Goal: Contribute content: Contribute content

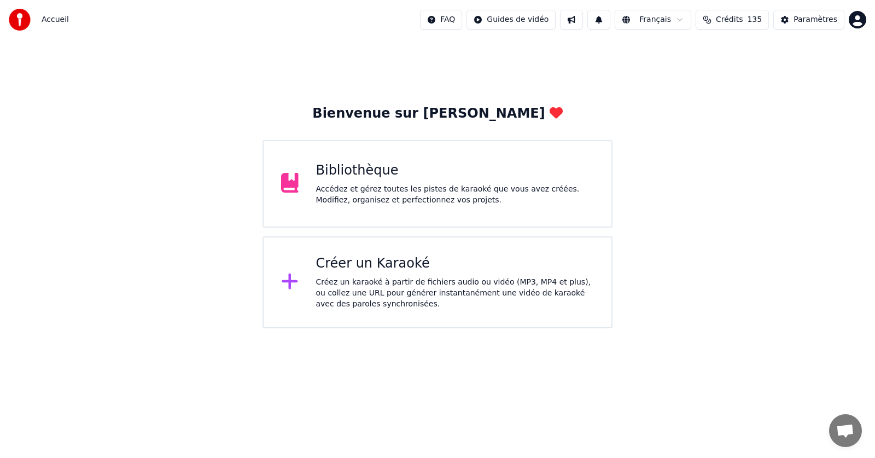
click at [355, 266] on div "Créer un Karaoké" at bounding box center [455, 263] width 278 height 17
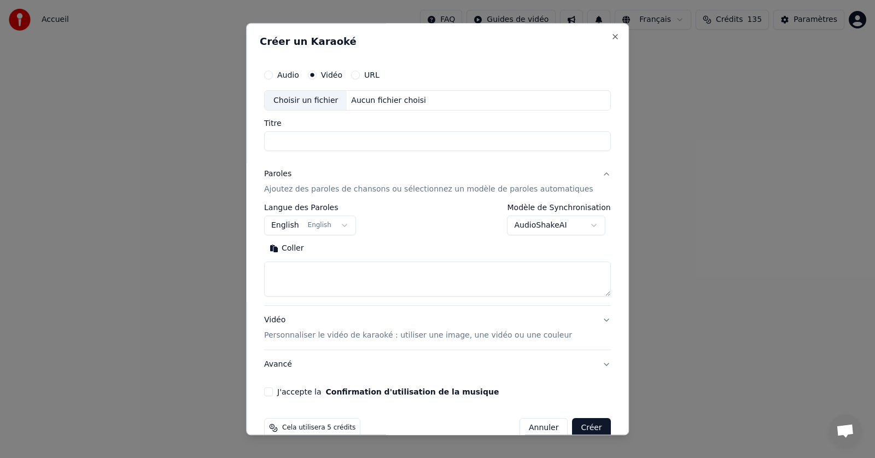
click at [273, 78] on button "Audio" at bounding box center [268, 75] width 9 height 9
click at [309, 100] on div "Choisir un fichier" at bounding box center [306, 101] width 82 height 20
click at [317, 77] on button "Vidéo" at bounding box center [312, 75] width 9 height 9
click at [304, 104] on div "Choisir un fichier" at bounding box center [306, 101] width 82 height 20
type input "**********"
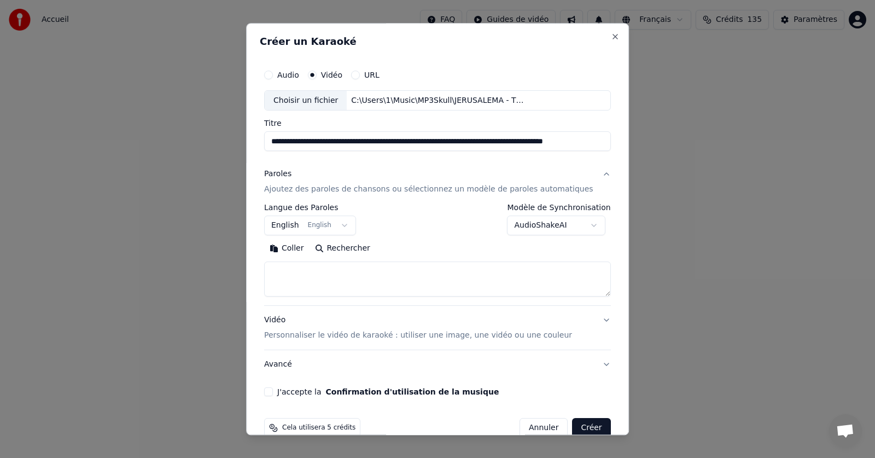
click at [578, 223] on body "**********" at bounding box center [437, 164] width 875 height 328
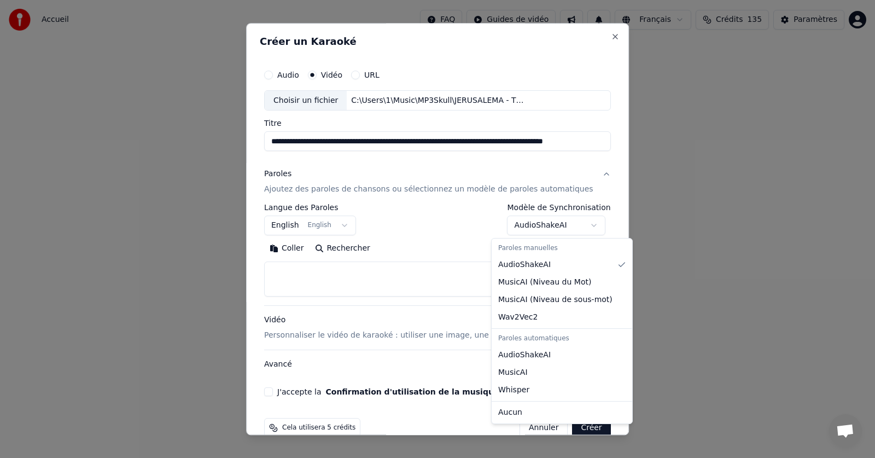
select select "**********"
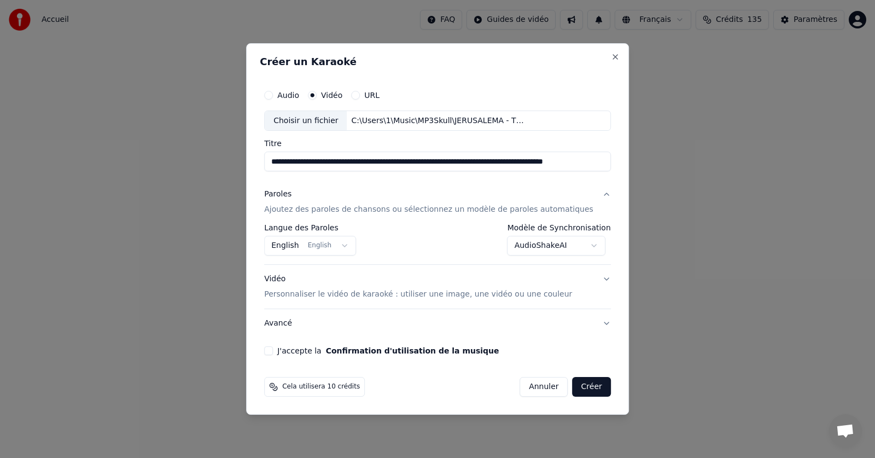
click at [273, 354] on button "J'accepte la Confirmation d'utilisation de la musique" at bounding box center [268, 350] width 9 height 9
click at [589, 323] on button "Avancé" at bounding box center [437, 323] width 347 height 28
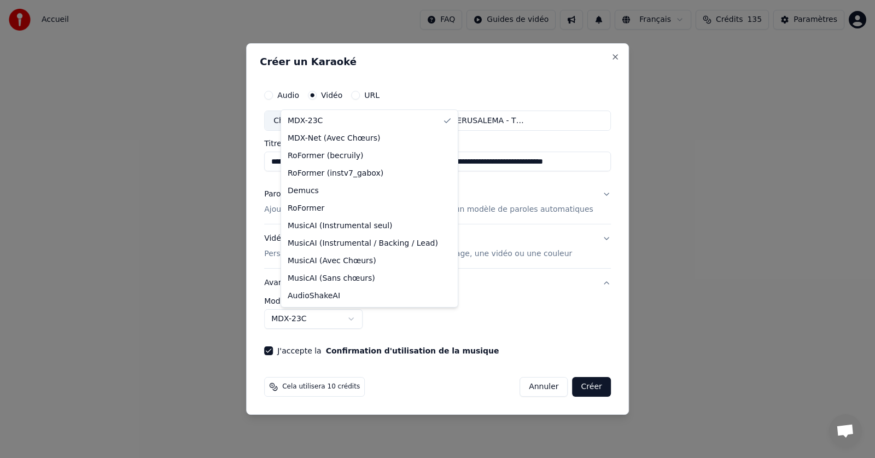
click at [368, 319] on body "**********" at bounding box center [437, 164] width 875 height 328
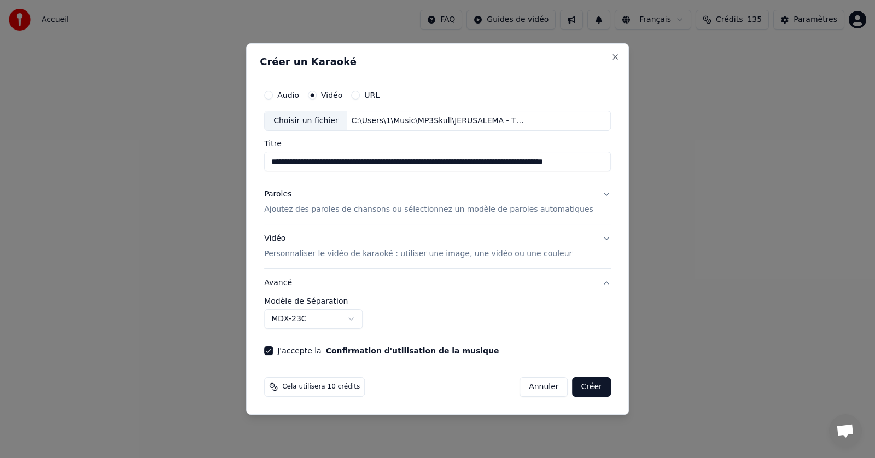
click at [191, 318] on div at bounding box center [437, 229] width 875 height 458
click at [589, 238] on button "Vidéo Personnaliser le vidéo de karaoké : utiliser une image, une vidéo ou une …" at bounding box center [437, 247] width 347 height 44
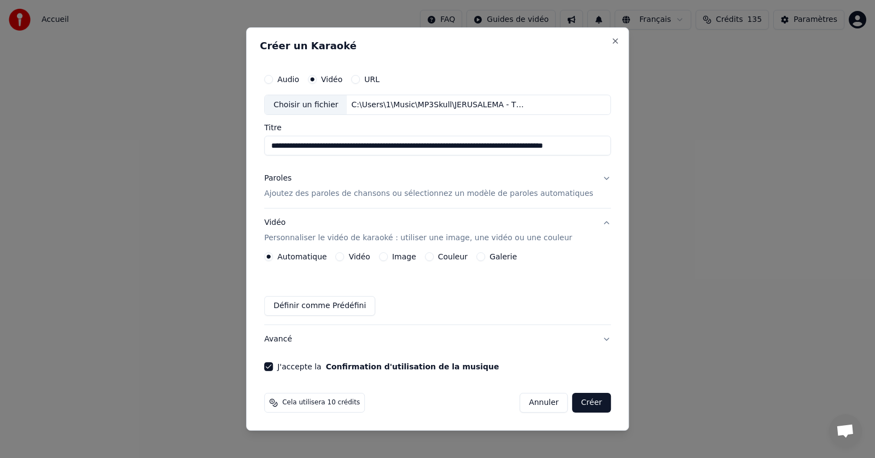
click at [434, 255] on button "Couleur" at bounding box center [429, 256] width 9 height 9
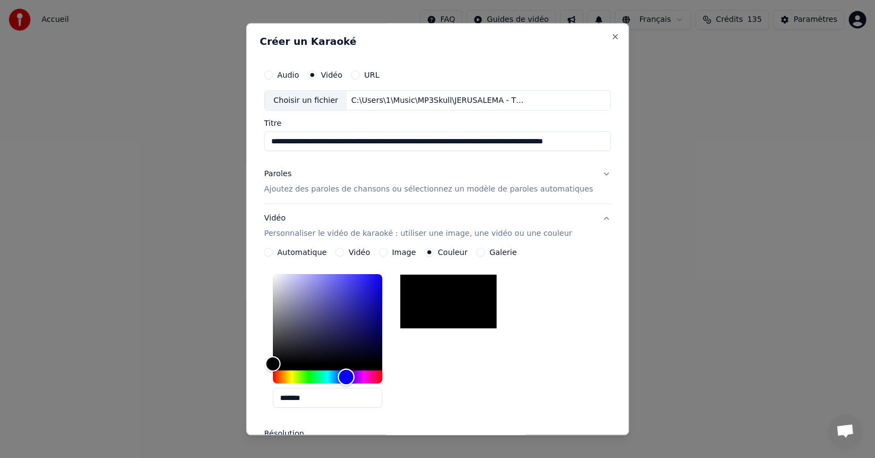
drag, startPoint x: 284, startPoint y: 378, endPoint x: 359, endPoint y: 372, distance: 75.1
click at [355, 372] on div "Hue" at bounding box center [346, 376] width 17 height 17
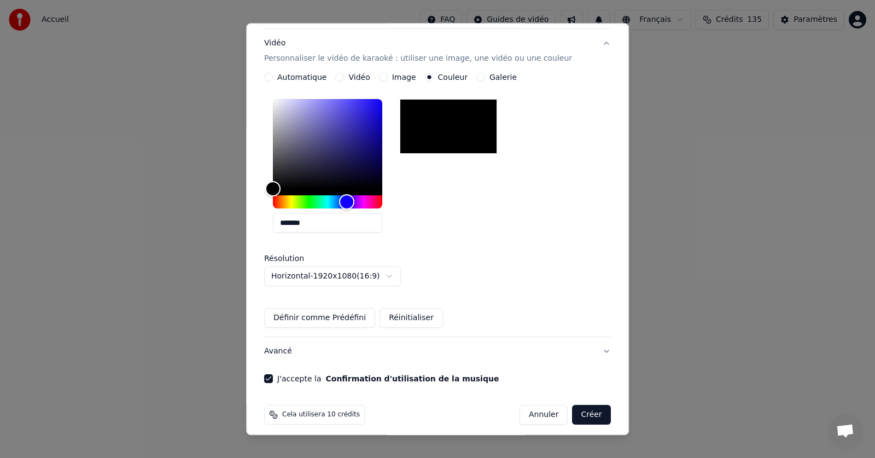
scroll to position [183, 0]
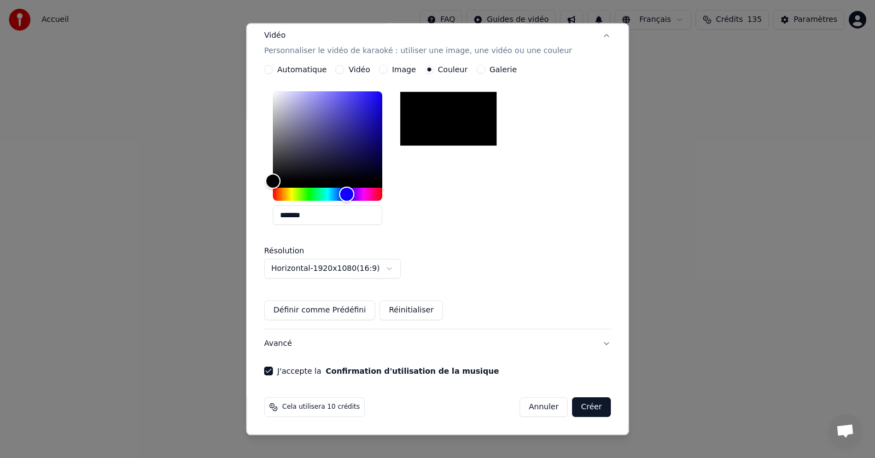
click at [572, 402] on button "Créer" at bounding box center [591, 407] width 38 height 20
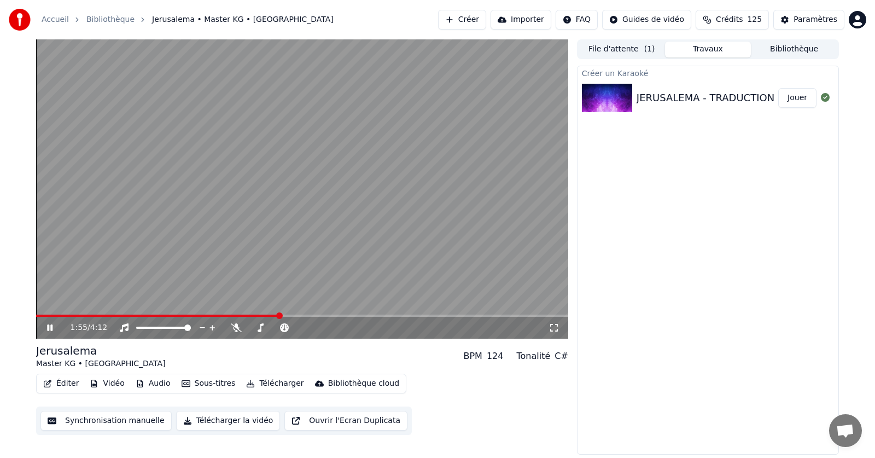
click at [41, 318] on div "1:55 / 4:12" at bounding box center [302, 328] width 532 height 22
click at [40, 315] on span at bounding box center [38, 315] width 4 height 2
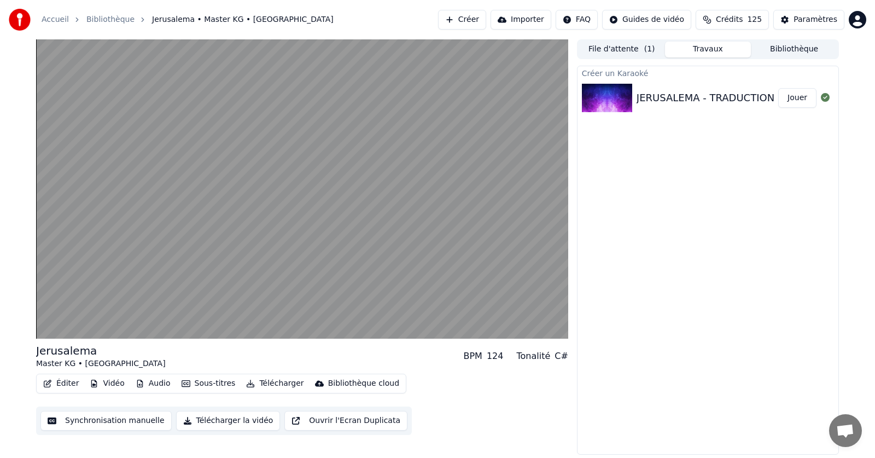
click at [634, 155] on div "Créer un Karaoké JERUSALEMA - TRADUCTION EN FRANCAIS - MASTER KG FT NOMCEBO - V…" at bounding box center [708, 260] width 262 height 389
click at [805, 23] on div "Paramètres" at bounding box center [815, 19] width 44 height 11
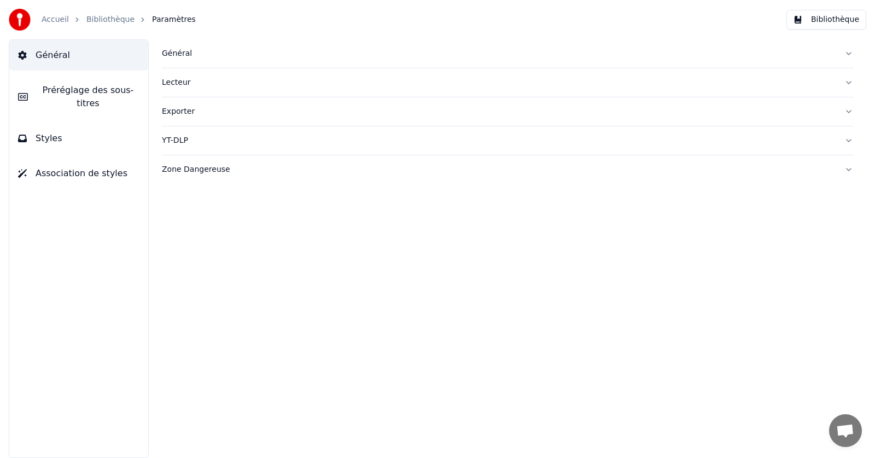
click at [47, 18] on link "Accueil" at bounding box center [55, 19] width 27 height 11
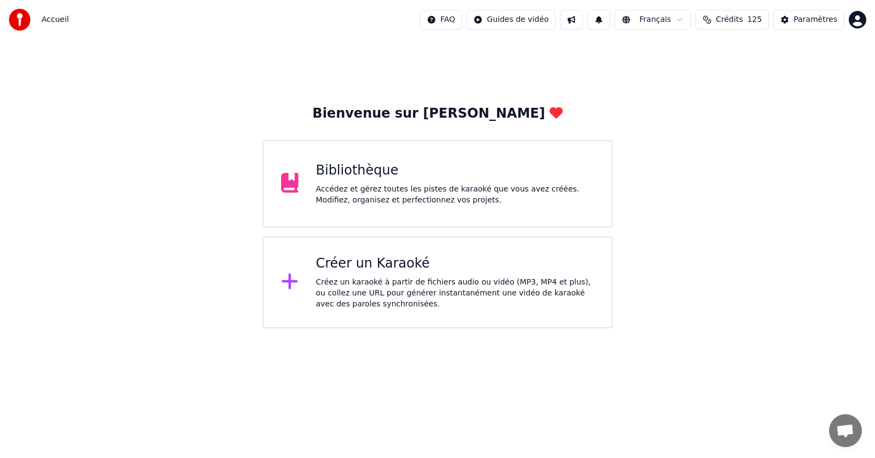
click at [360, 182] on div "Bibliothèque Accédez et gérez toutes les pistes de karaoké que vous avez créées…" at bounding box center [455, 184] width 278 height 44
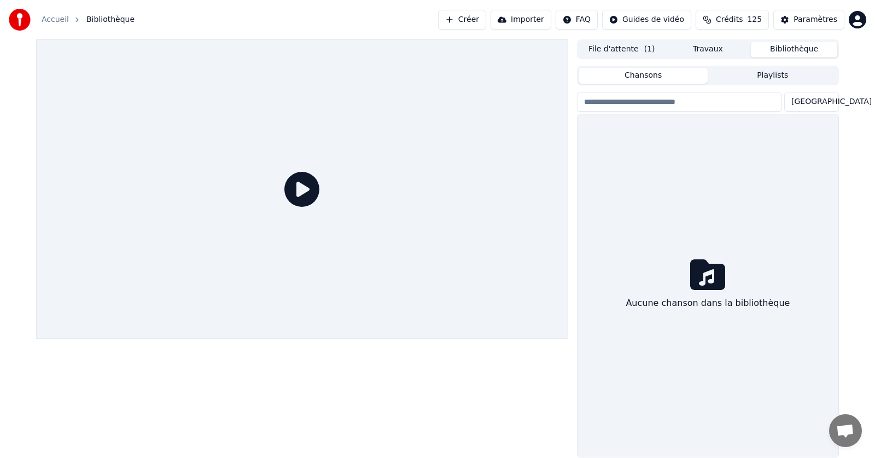
click at [792, 48] on button "Bibliothèque" at bounding box center [794, 50] width 86 height 16
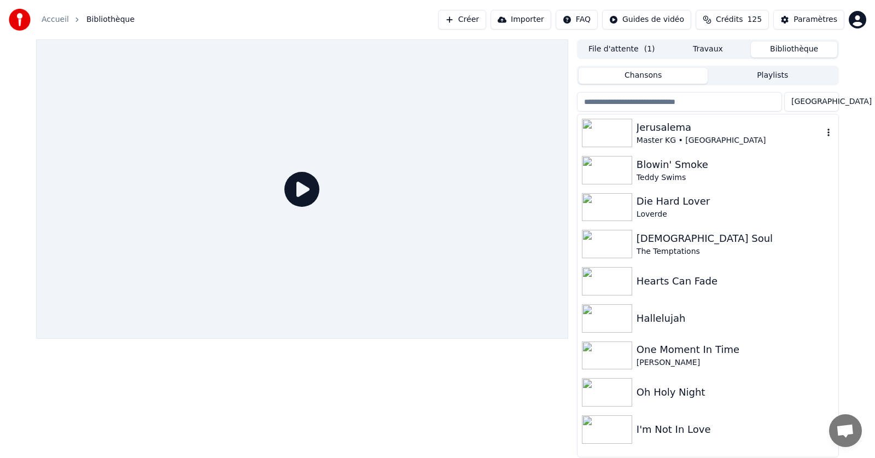
click at [654, 137] on div "Master KG • [GEOGRAPHIC_DATA]" at bounding box center [729, 140] width 186 height 11
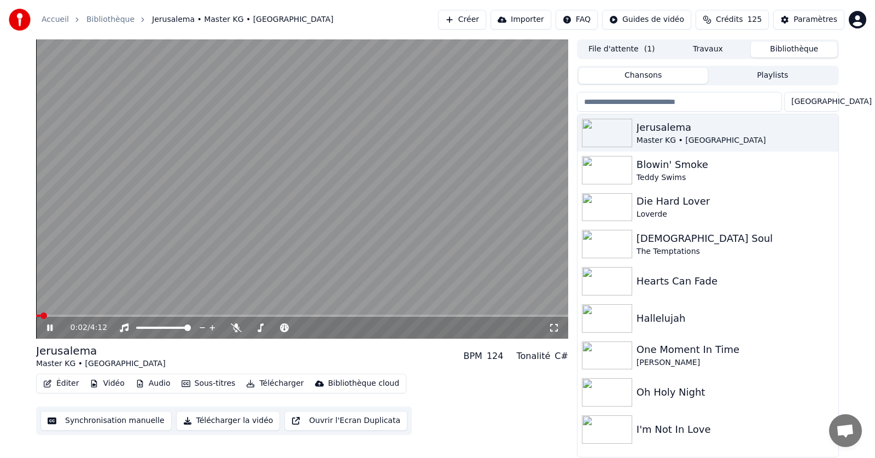
click at [50, 326] on icon at bounding box center [58, 327] width 26 height 9
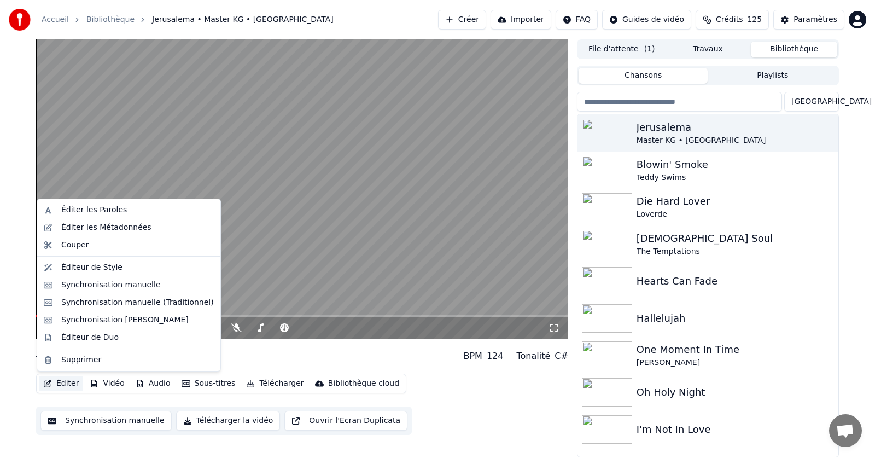
click at [57, 382] on button "Éditer" at bounding box center [61, 383] width 44 height 15
click at [94, 208] on div "Éditer les Paroles" at bounding box center [94, 209] width 66 height 11
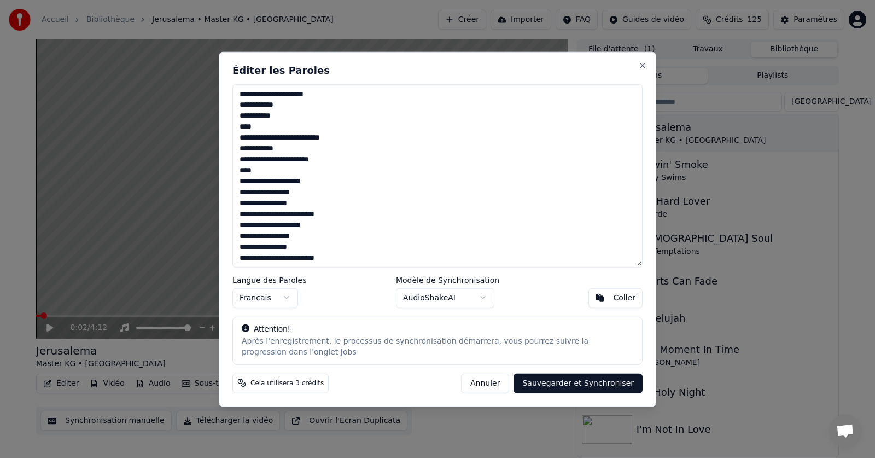
click at [325, 98] on textarea at bounding box center [437, 175] width 410 height 183
click at [283, 107] on textarea at bounding box center [437, 175] width 410 height 183
click at [277, 118] on textarea at bounding box center [437, 175] width 410 height 183
drag, startPoint x: 275, startPoint y: 97, endPoint x: 235, endPoint y: 100, distance: 40.0
click at [235, 100] on textarea at bounding box center [437, 175] width 410 height 183
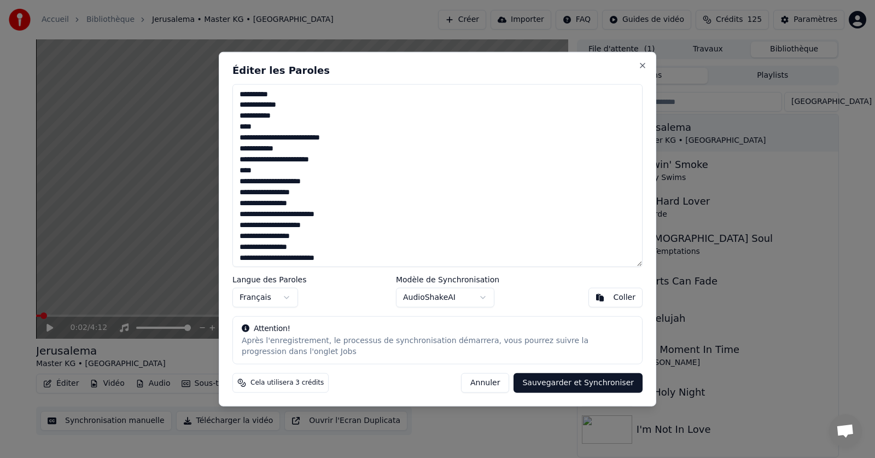
click at [302, 119] on textarea at bounding box center [437, 175] width 410 height 183
click at [264, 96] on textarea at bounding box center [437, 175] width 410 height 183
click at [245, 98] on textarea at bounding box center [437, 175] width 410 height 183
click at [288, 117] on textarea at bounding box center [437, 175] width 410 height 183
click at [255, 129] on textarea at bounding box center [437, 175] width 410 height 183
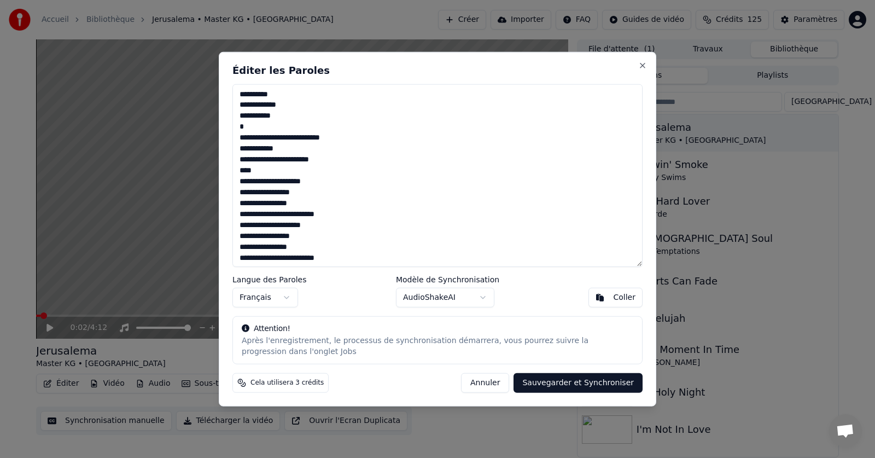
type textarea "**********"
